Goal: Task Accomplishment & Management: Manage account settings

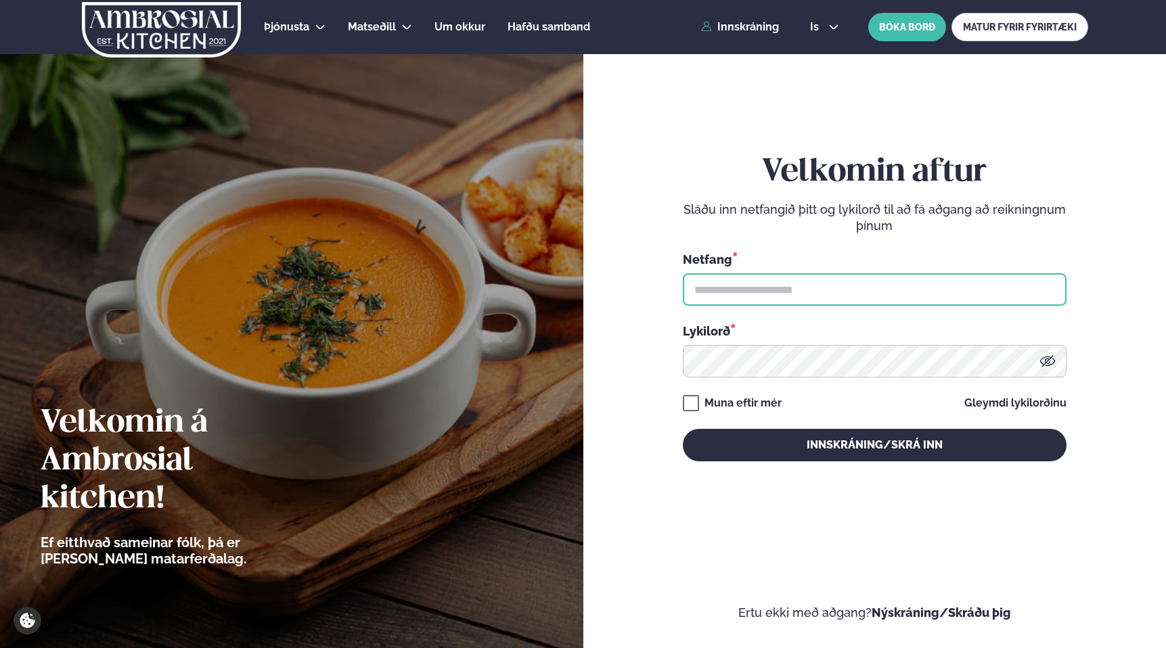
click at [777, 288] on input "text" at bounding box center [875, 289] width 384 height 32
type input "**********"
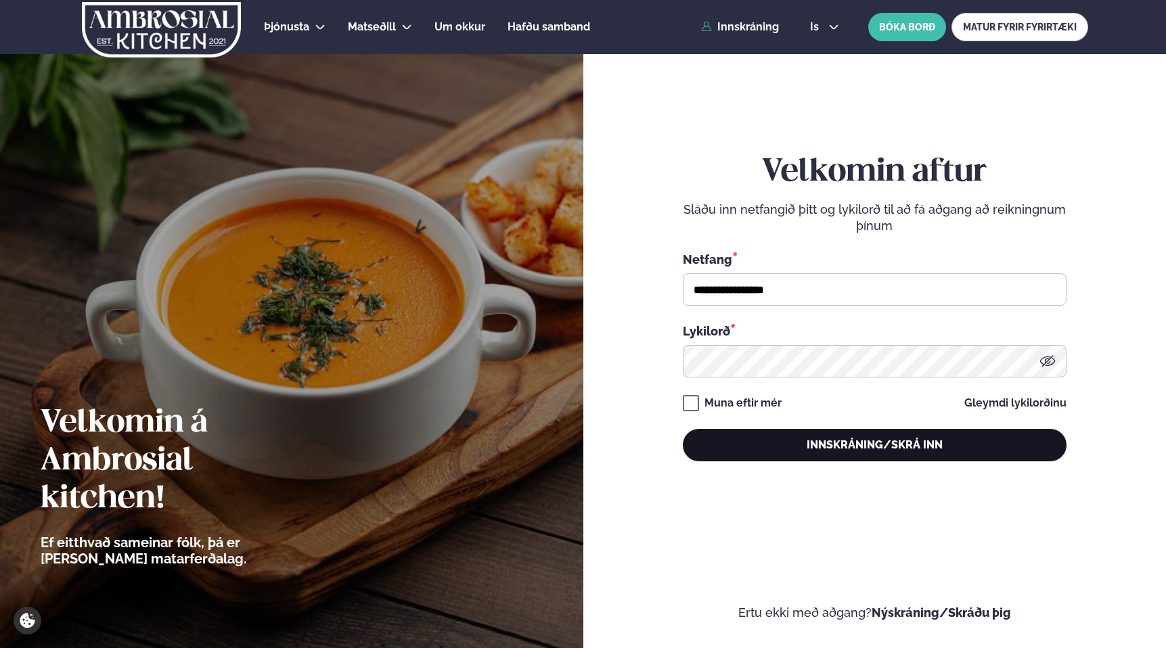
click at [875, 449] on button "Innskráning/Skrá inn" at bounding box center [875, 445] width 384 height 32
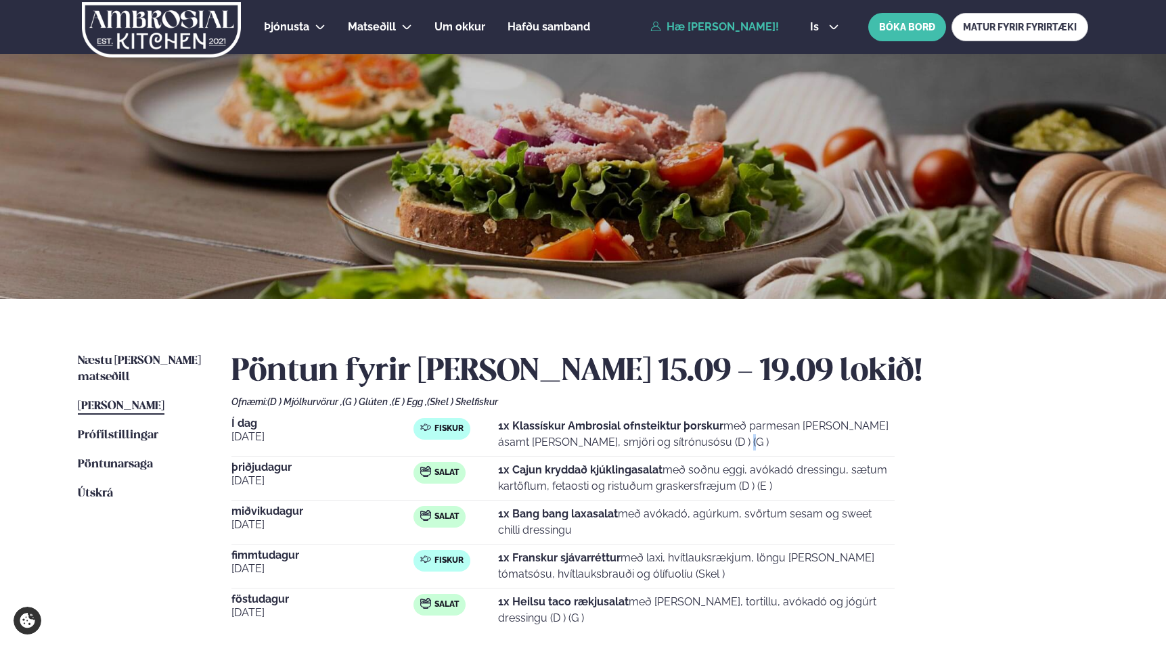
drag, startPoint x: 664, startPoint y: 442, endPoint x: 672, endPoint y: 443, distance: 8.1
click at [656, 442] on p "1x Klassískur Ambrosial ofnsteiktur þorskur með parmesan [PERSON_NAME] ásamt [P…" at bounding box center [696, 434] width 396 height 32
click at [777, 449] on p "1x Klassískur Ambrosial ofnsteiktur þorskur með parmesan [PERSON_NAME] ásamt [P…" at bounding box center [696, 434] width 396 height 32
click at [122, 428] on link "Prófílstillingar Stillingar" at bounding box center [118, 436] width 80 height 16
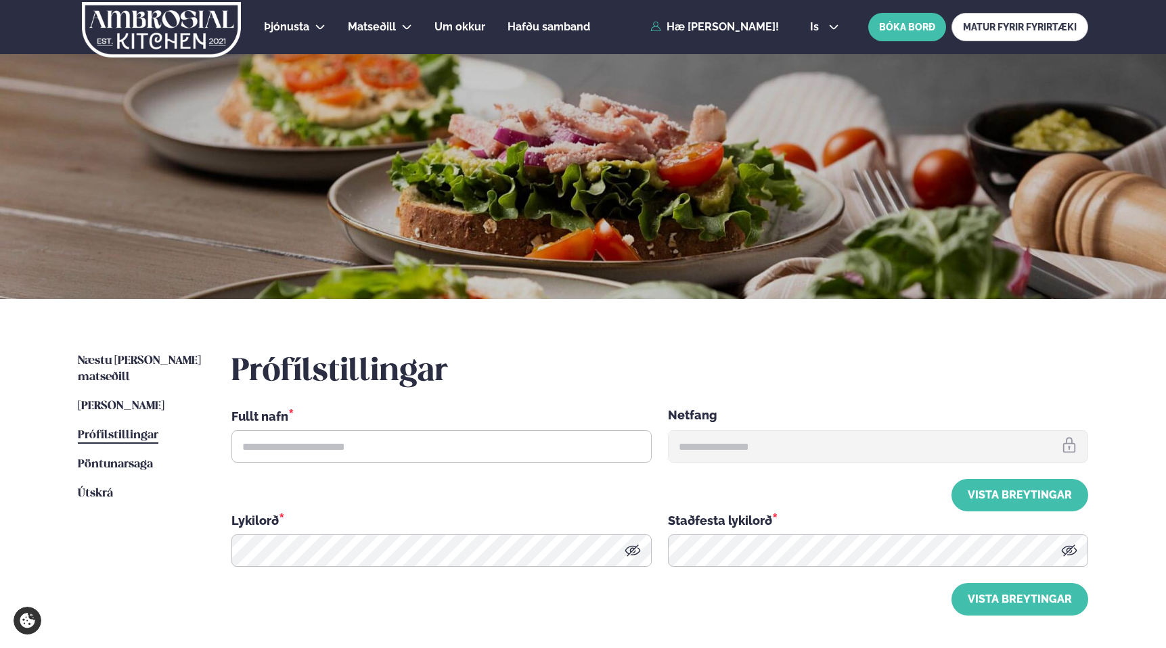
type input "**********"
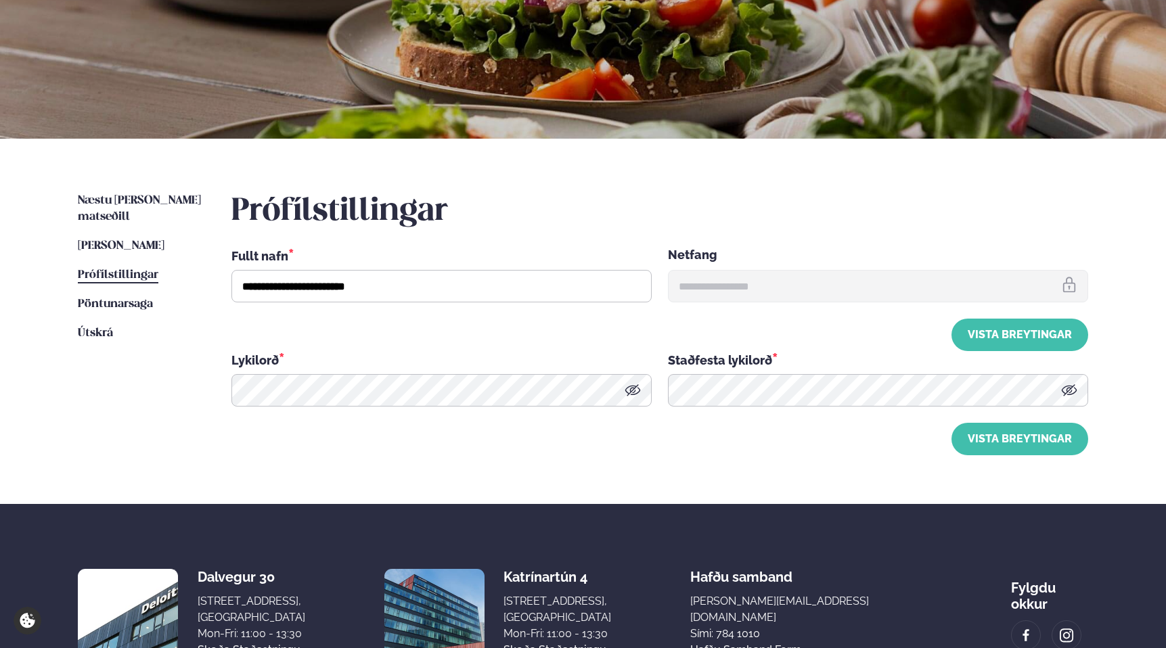
scroll to position [289, 0]
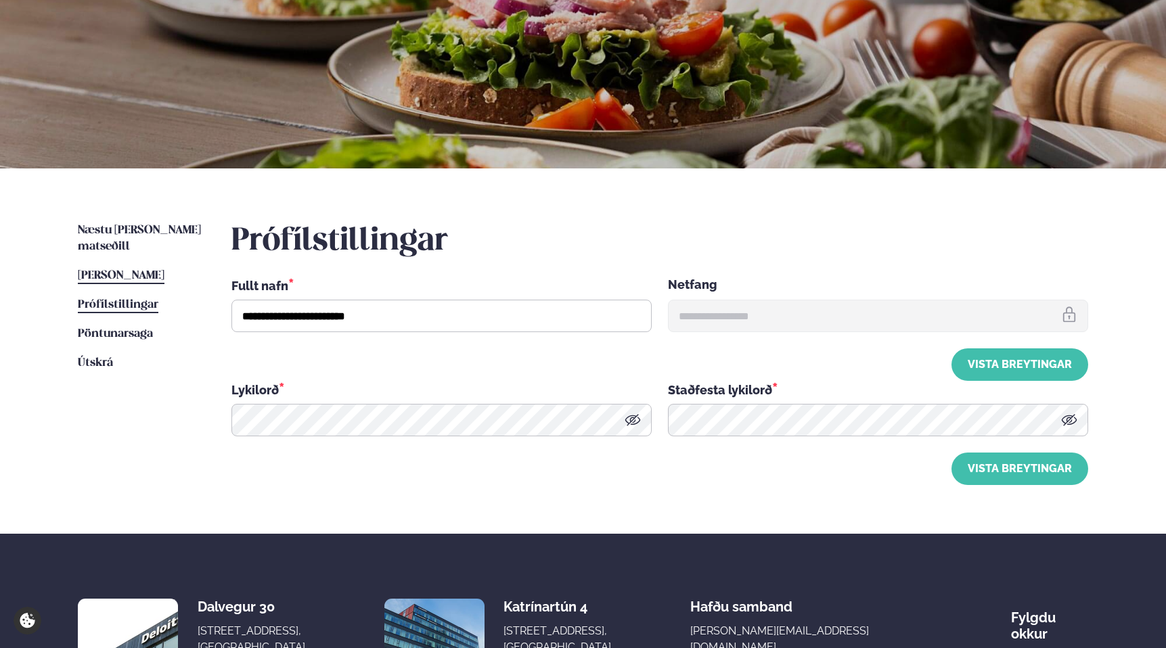
click at [120, 270] on span "[PERSON_NAME]" at bounding box center [121, 275] width 87 height 11
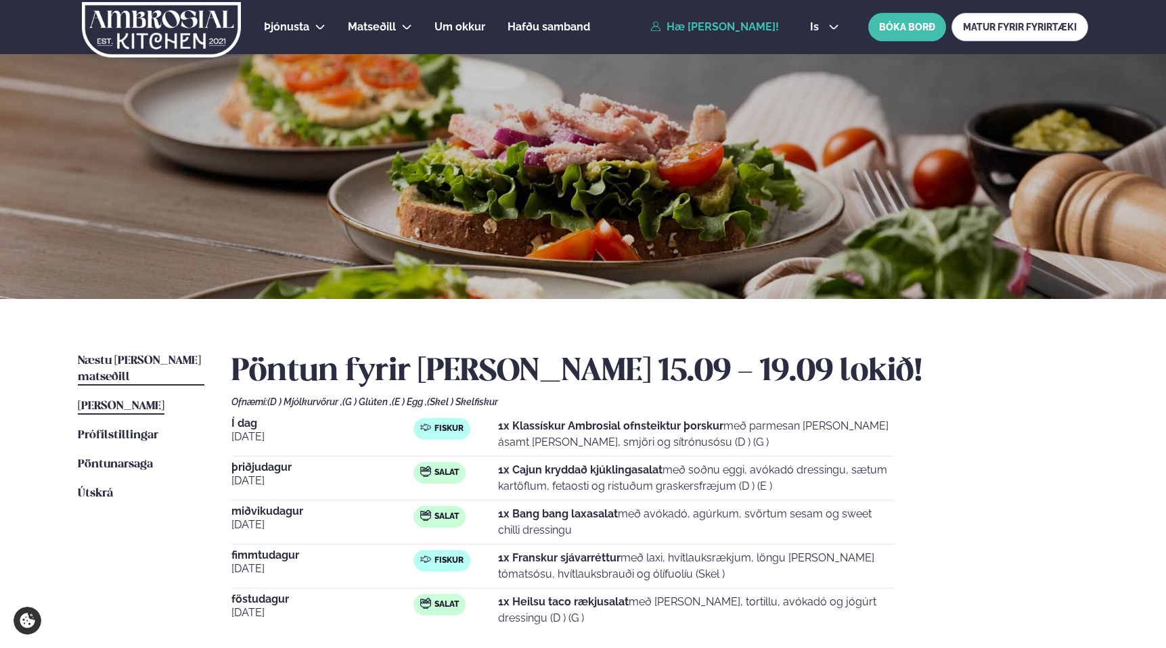
click at [112, 363] on span "Næstu [PERSON_NAME] matseðill" at bounding box center [139, 369] width 123 height 28
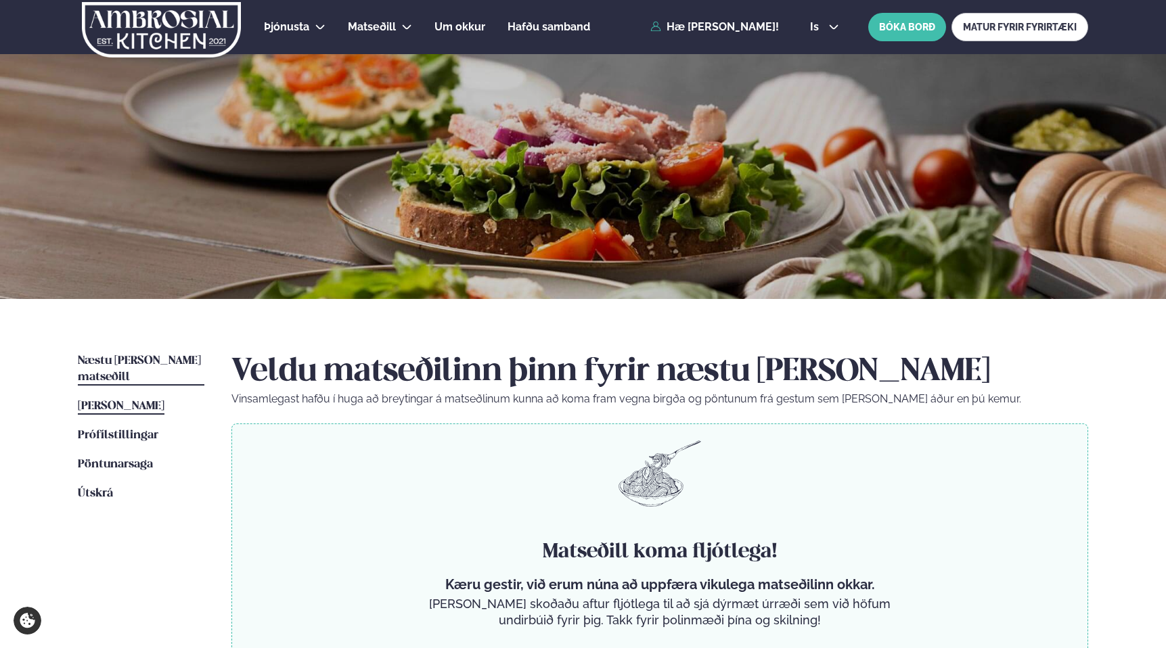
click at [120, 398] on link "[PERSON_NAME] matseðill [PERSON_NAME]" at bounding box center [121, 406] width 87 height 16
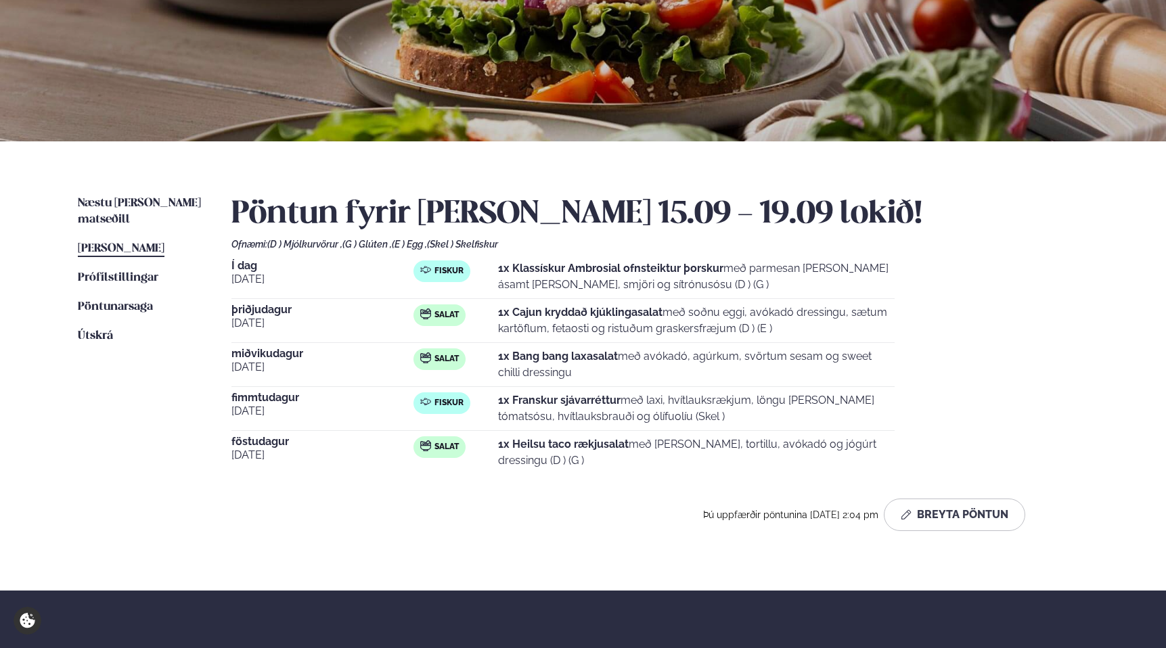
scroll to position [178, 0]
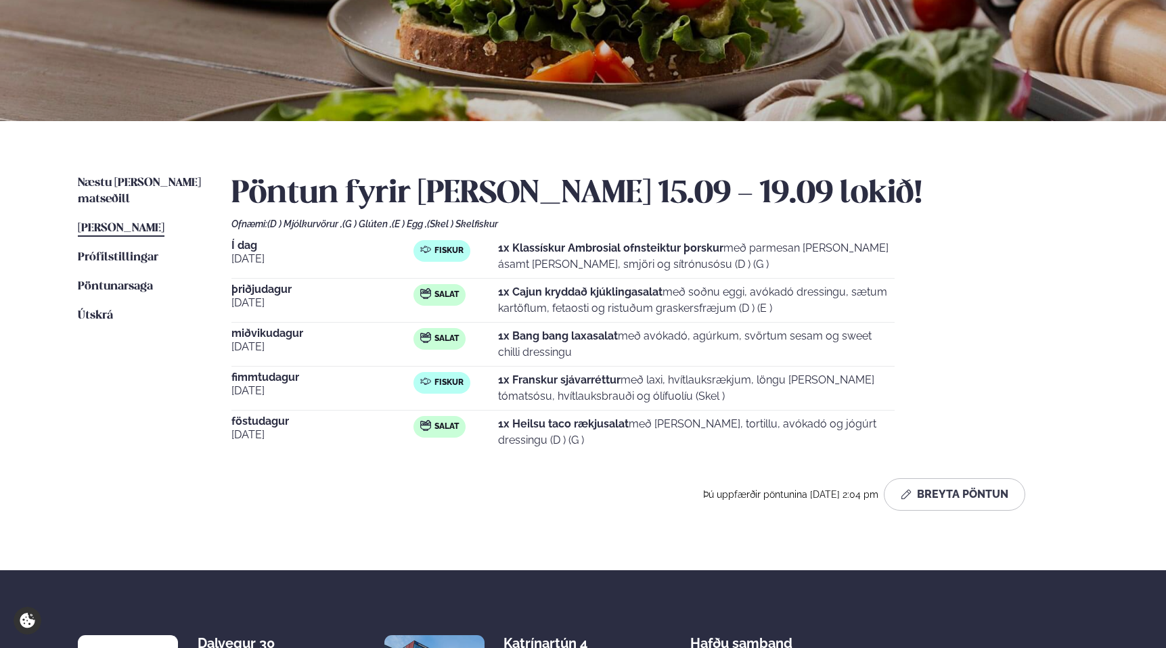
click at [1048, 260] on div "Í dag [DATE] Fiskur 1x Klassískur Ambrosial ofnsteiktur þorskur með parmesan [P…" at bounding box center [659, 347] width 856 height 214
